Goal: Information Seeking & Learning: Learn about a topic

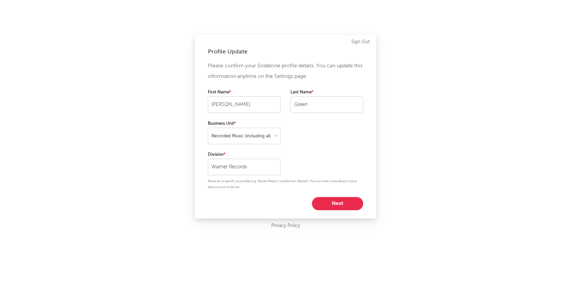
select select "recorded_music"
click at [335, 201] on button "Next" at bounding box center [337, 203] width 51 height 13
select select "other"
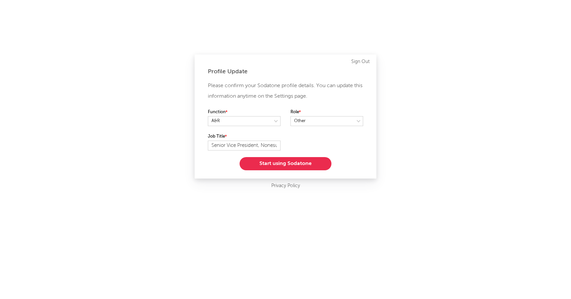
click at [275, 163] on button "Start using Sodatone" at bounding box center [285, 163] width 92 height 13
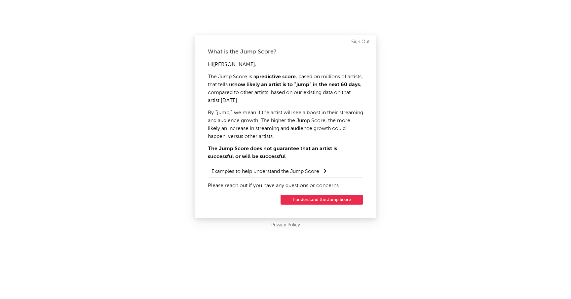
click at [307, 198] on button "I understand the Jump Score" at bounding box center [321, 200] width 83 height 10
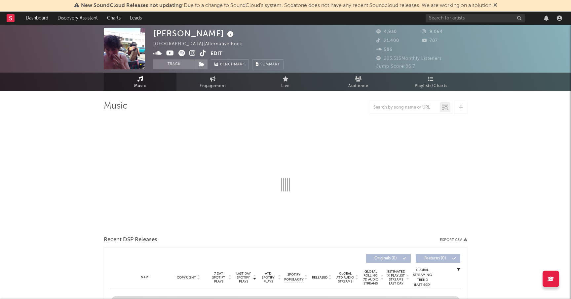
select select "6m"
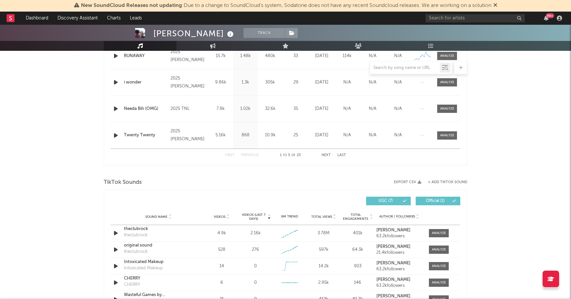
scroll to position [330, 0]
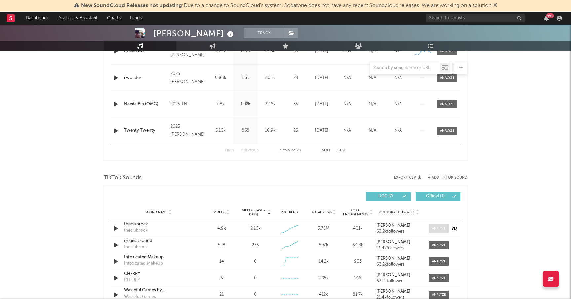
click at [437, 226] on div at bounding box center [439, 228] width 14 height 5
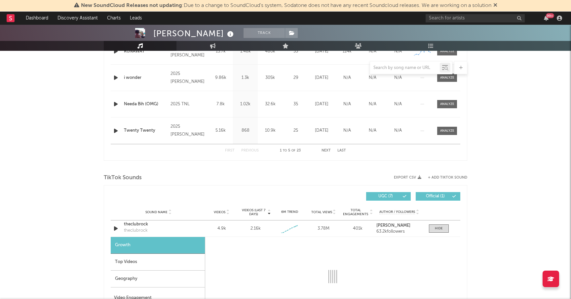
select select "1w"
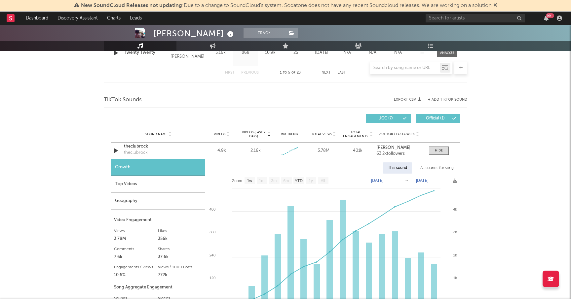
scroll to position [422, 0]
